Goal: Navigation & Orientation: Find specific page/section

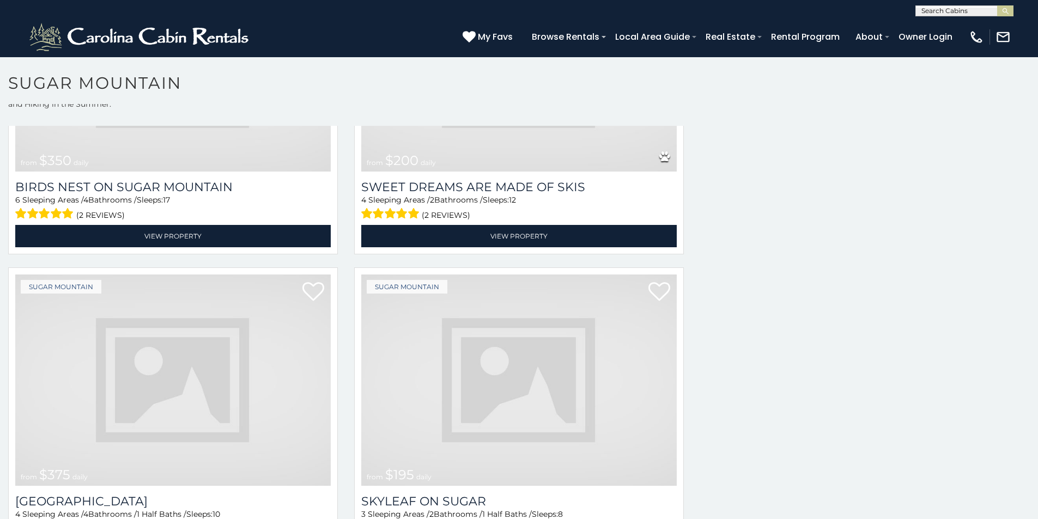
scroll to position [342, 0]
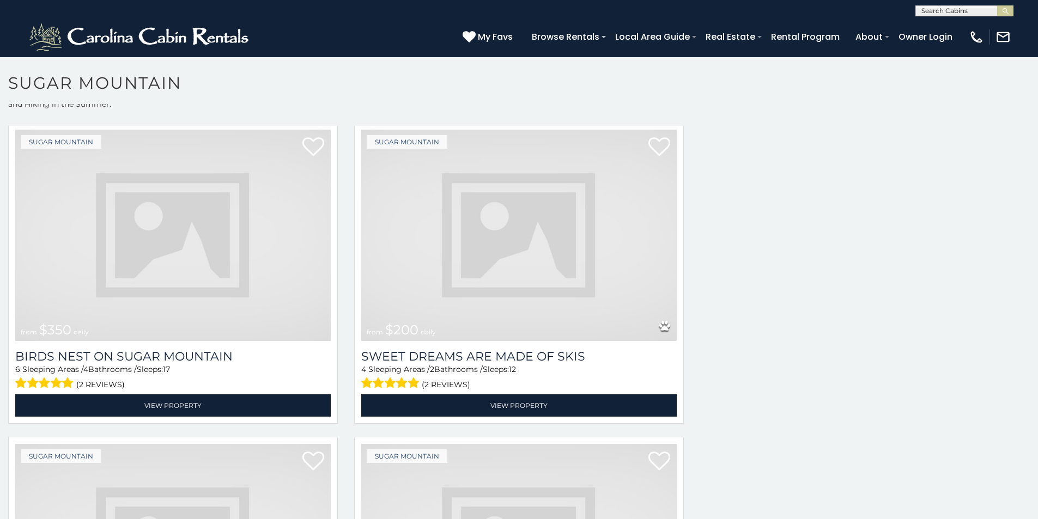
click at [204, 236] on img at bounding box center [172, 235] width 315 height 211
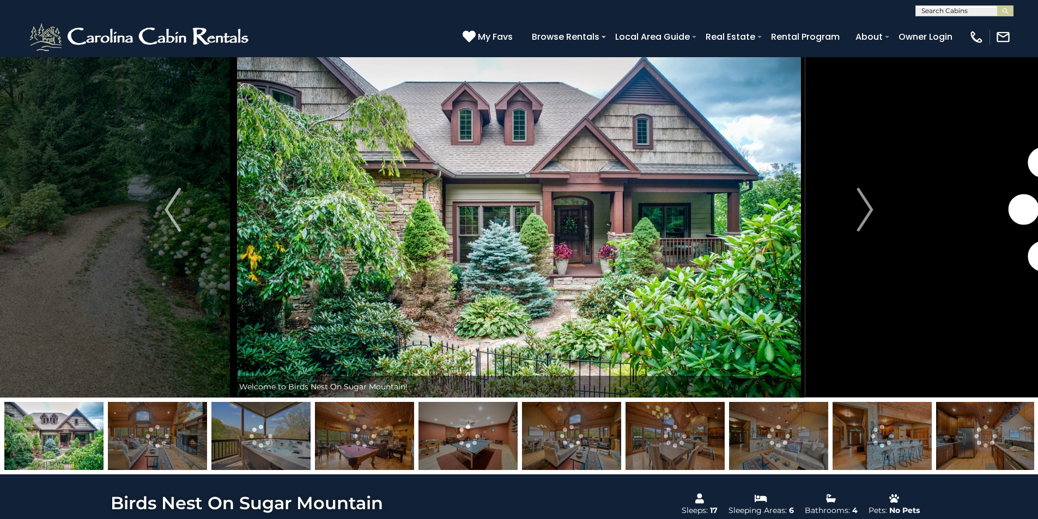
scroll to position [44, 0]
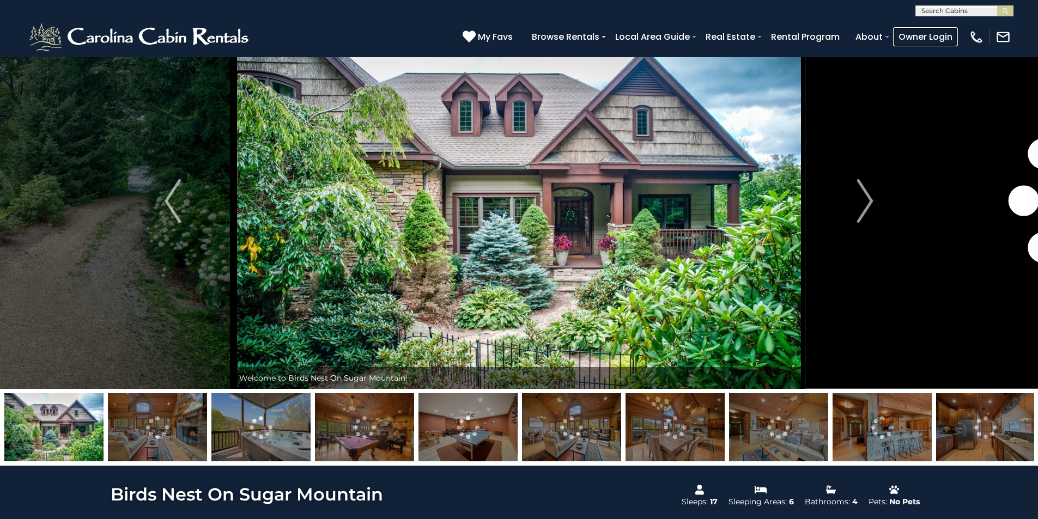
click at [934, 34] on link "Owner Login" at bounding box center [925, 36] width 65 height 19
